Goal: Task Accomplishment & Management: Manage account settings

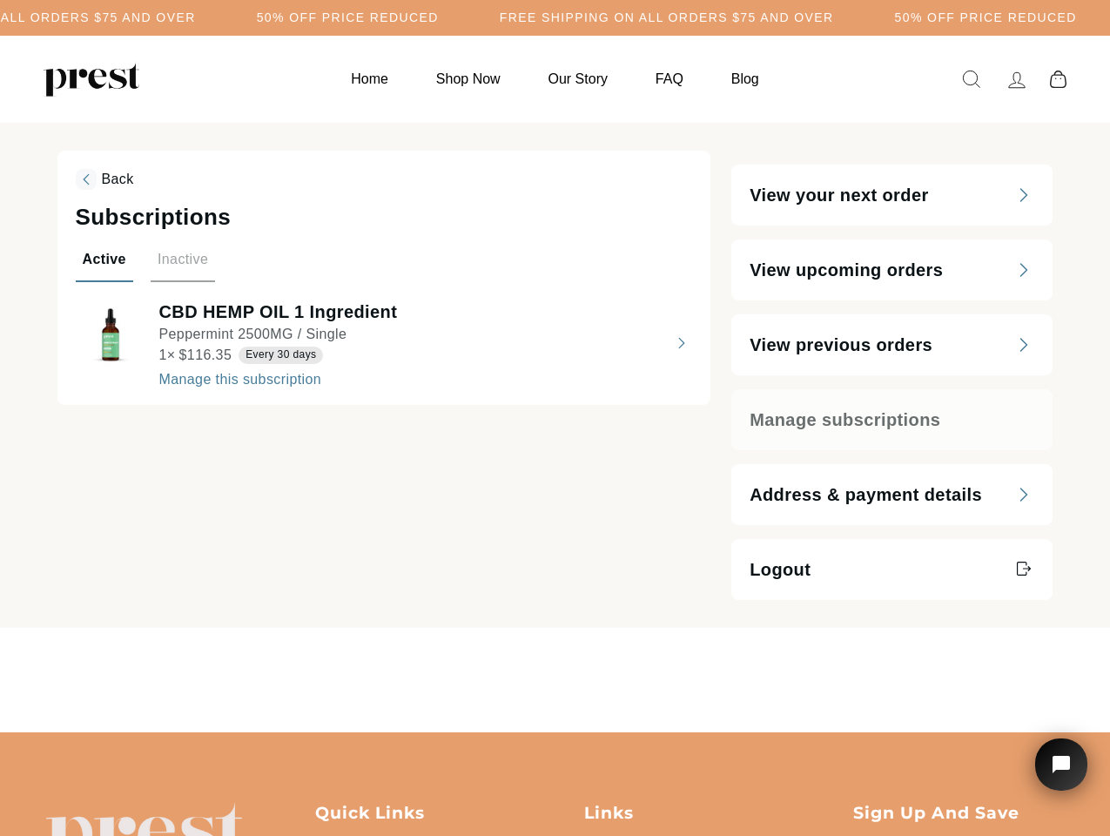
click at [439, 17] on h5 "50% OFF PRICE REDUCED" at bounding box center [348, 17] width 182 height 15
click at [104, 179] on span "Back" at bounding box center [118, 179] width 32 height 15
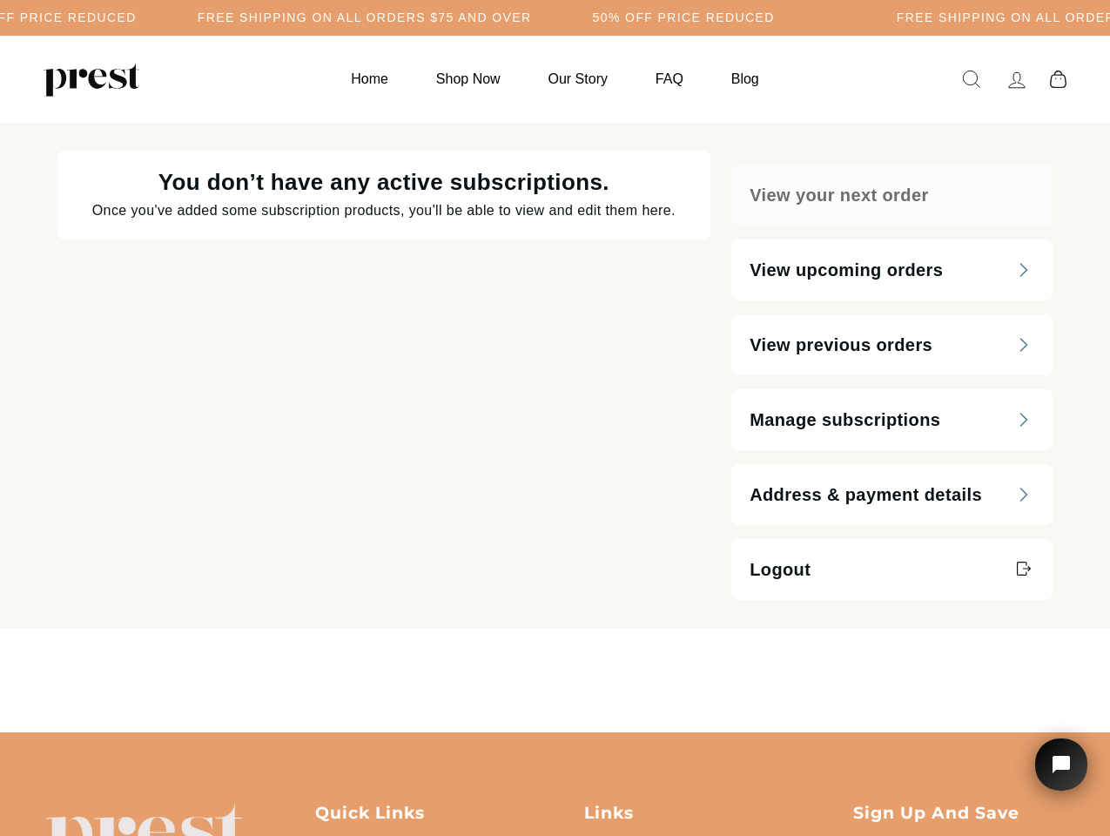
click at [179, 266] on div "You don’t have any active subscriptions. Once you've added some subscription pr…" at bounding box center [384, 375] width 654 height 449
click at [384, 343] on div "You don’t have any active subscriptions. Once you've added some subscription pr…" at bounding box center [384, 375] width 654 height 449
click at [1061, 764] on icon "Open chat widget" at bounding box center [1071, 764] width 27 height 27
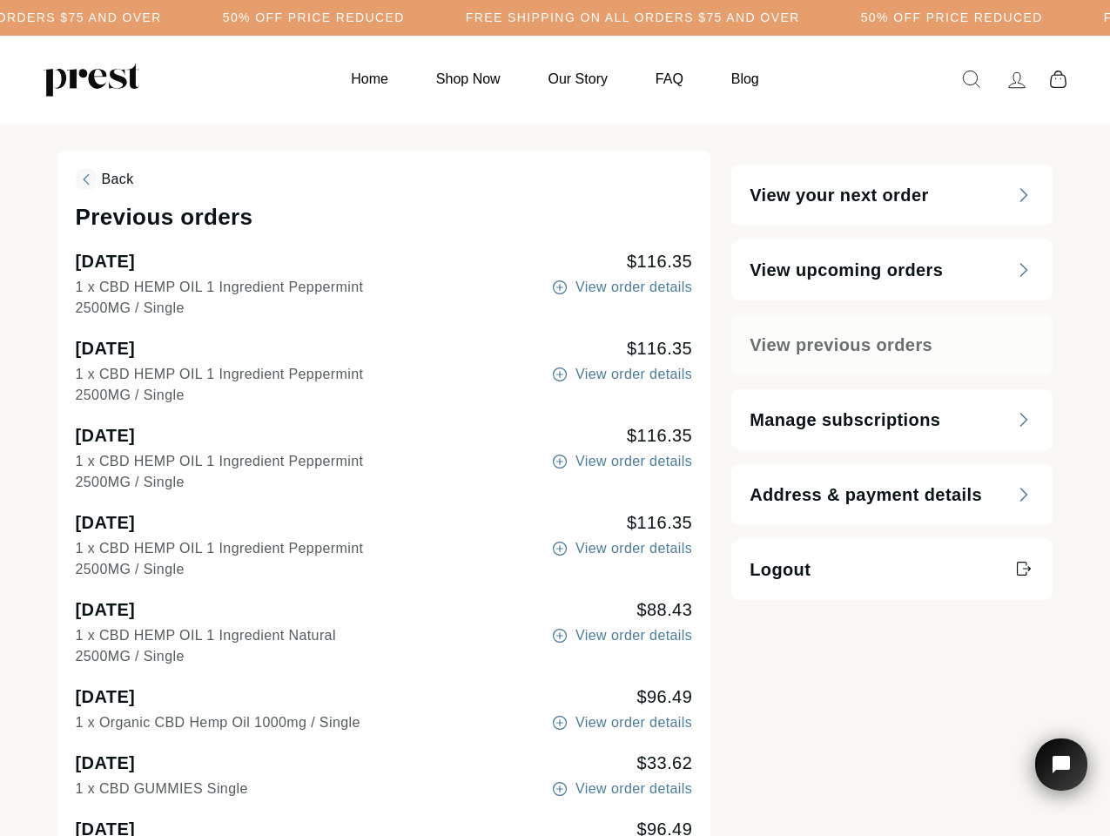
click at [405, 17] on h5 "50% OFF PRICE REDUCED" at bounding box center [314, 17] width 182 height 15
click at [555, 479] on div "View order details" at bounding box center [539, 472] width 306 height 42
click at [104, 179] on span "Back" at bounding box center [118, 179] width 32 height 15
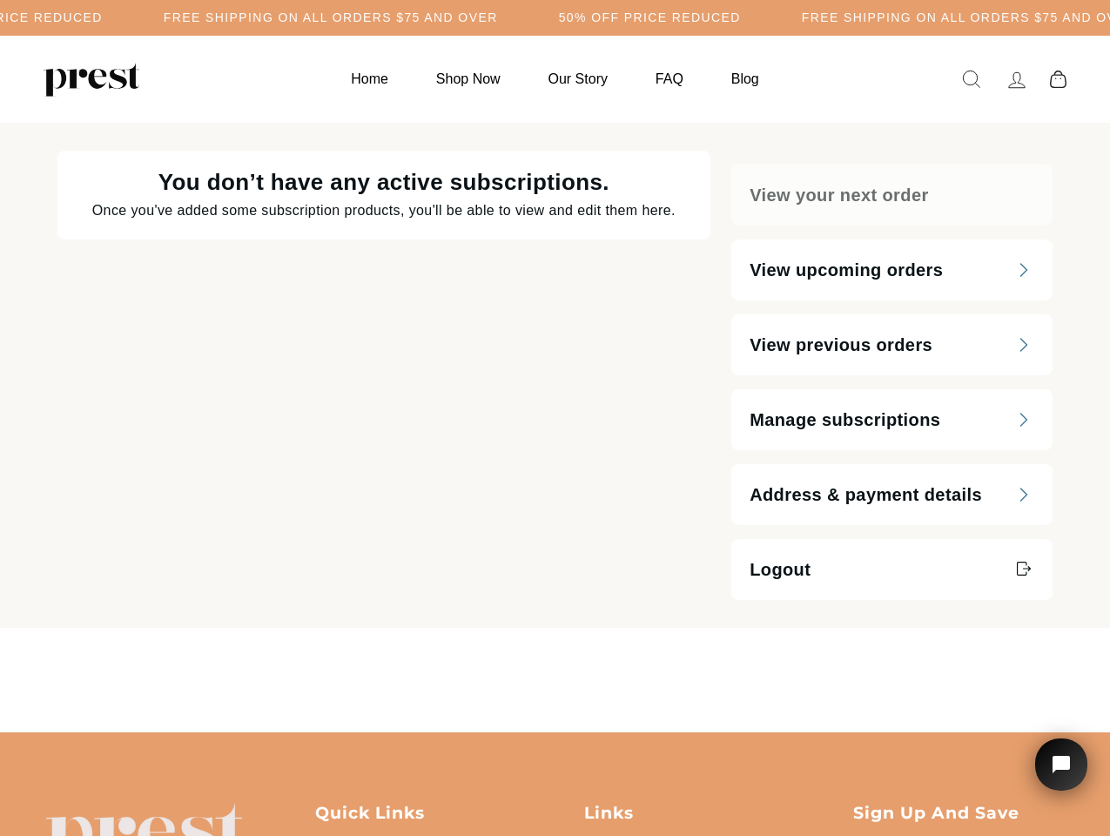
click at [621, 287] on div "You don’t have any active subscriptions. Once you've added some subscription pr…" at bounding box center [384, 375] width 654 height 449
click at [621, 374] on div "You don’t have any active subscriptions. Once you've added some subscription pr…" at bounding box center [384, 375] width 654 height 449
click at [621, 461] on div "You don’t have any active subscriptions. Once you've added some subscription pr…" at bounding box center [384, 375] width 654 height 449
